Goal: Task Accomplishment & Management: Manage account settings

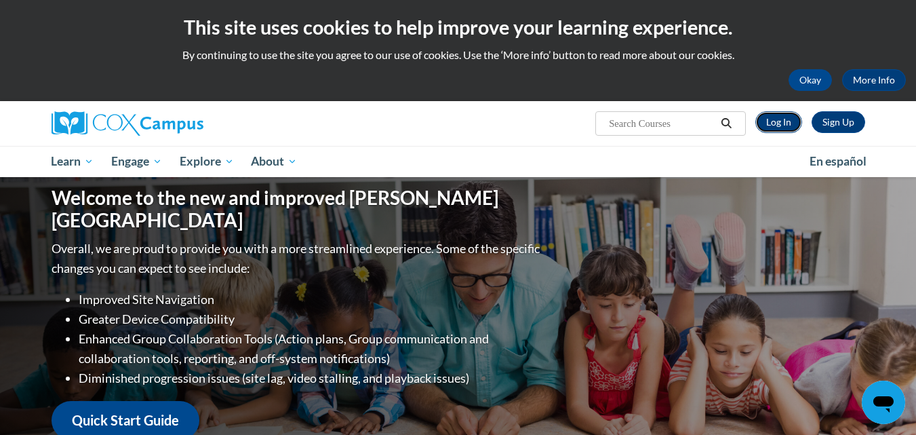
click at [765, 117] on link "Log In" at bounding box center [778, 122] width 47 height 22
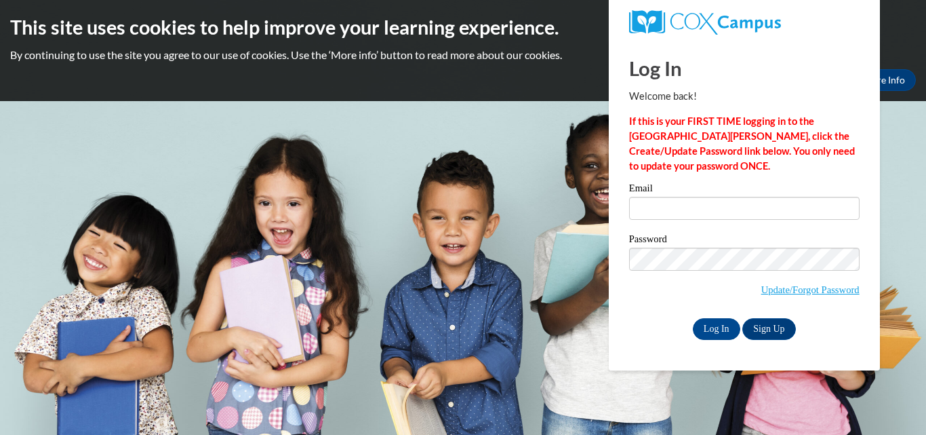
type input "moriahm0823@gmail.com"
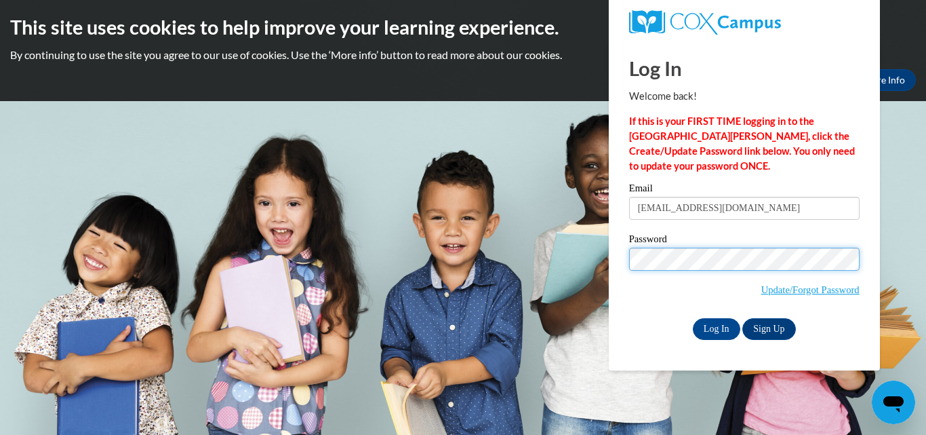
click at [693, 318] on input "Log In" at bounding box center [716, 329] width 47 height 22
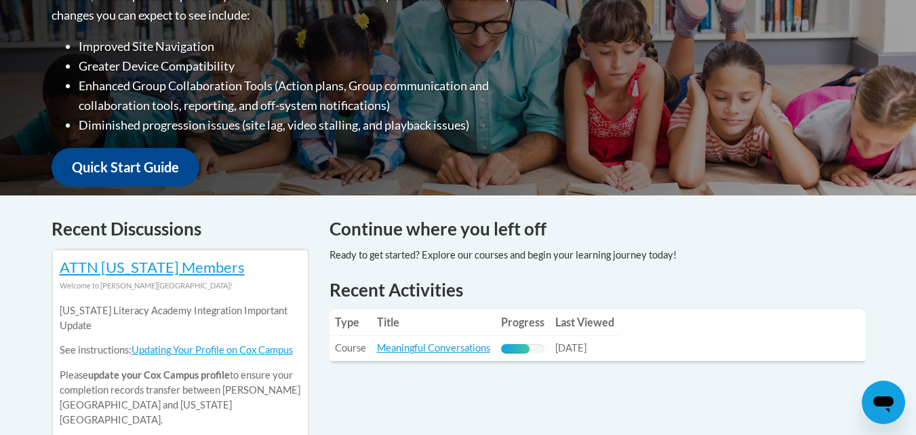
scroll to position [388, 0]
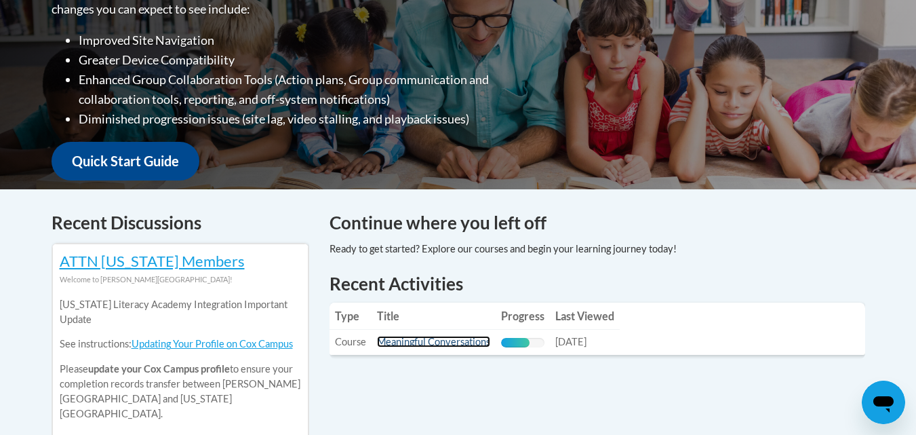
click at [439, 338] on link "Meaningful Conversations" at bounding box center [433, 342] width 113 height 12
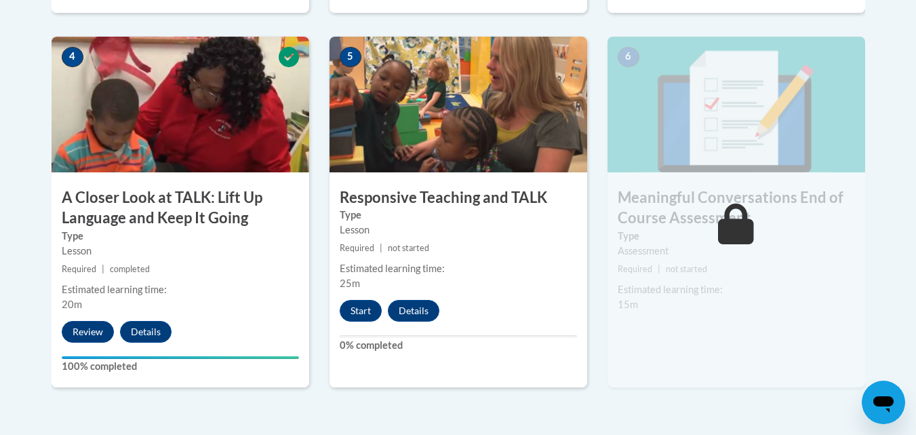
scroll to position [821, 0]
